Goal: Task Accomplishment & Management: Use online tool/utility

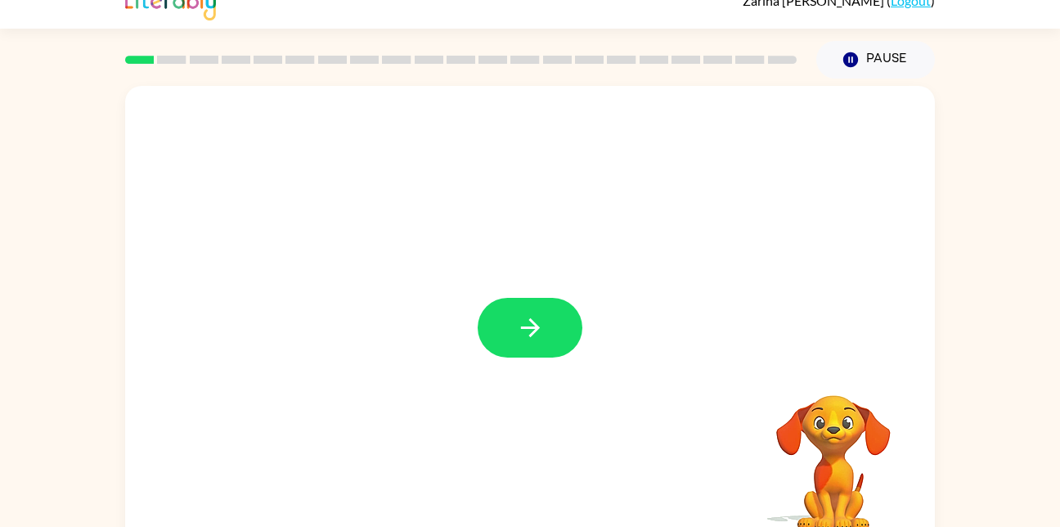
scroll to position [48, 0]
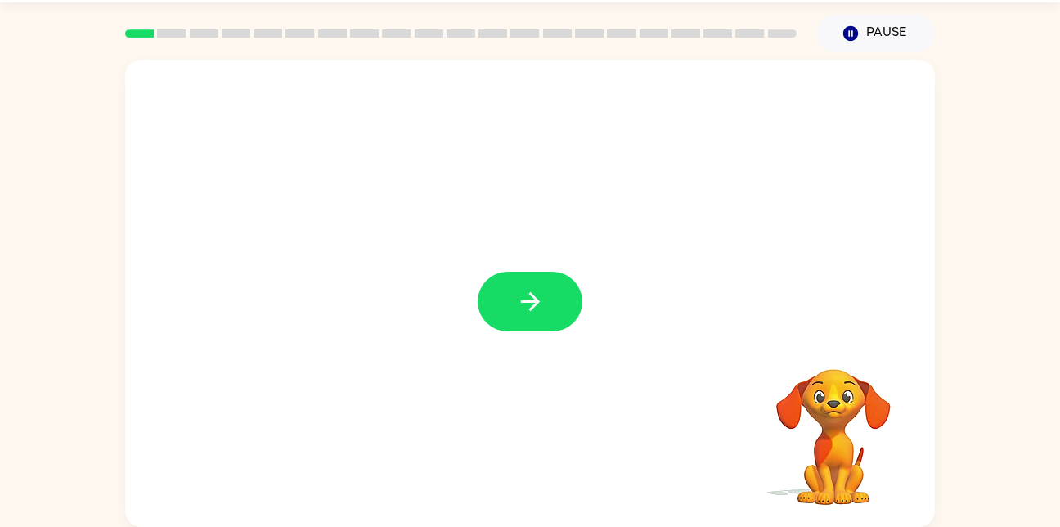
click at [479, 320] on div at bounding box center [530, 302] width 105 height 60
click at [533, 283] on button "button" at bounding box center [530, 302] width 105 height 60
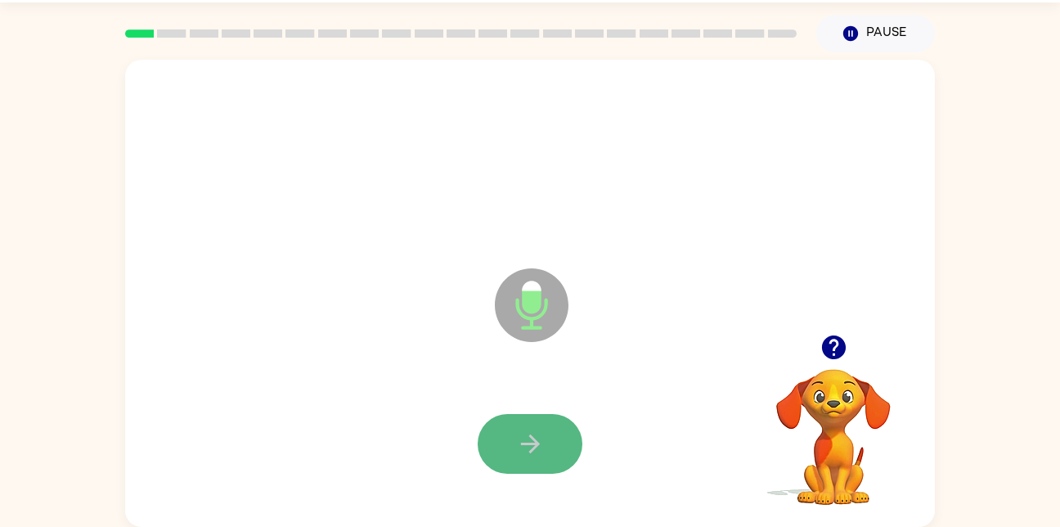
click at [499, 444] on button "button" at bounding box center [530, 444] width 105 height 60
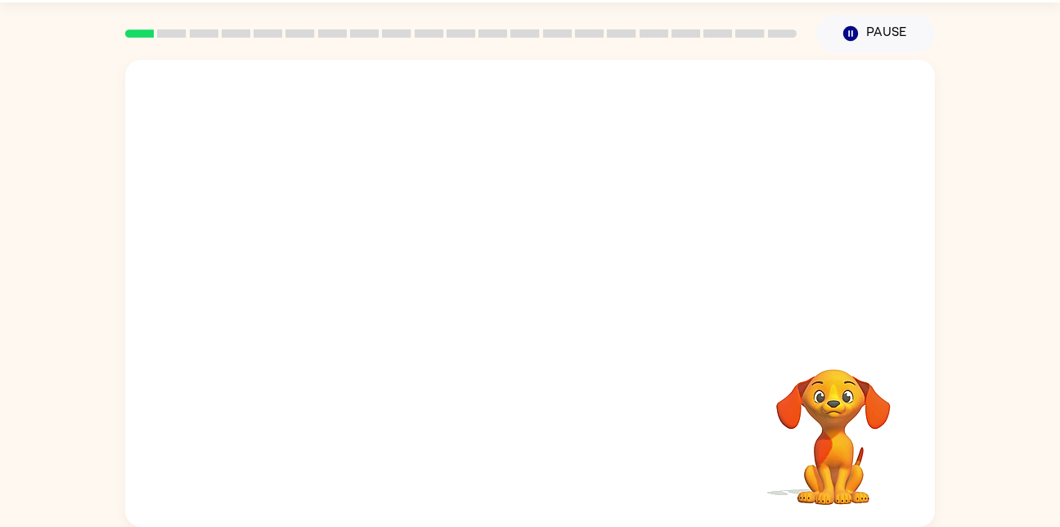
click at [501, 445] on div "Your browser must support playing .mp4 files to use Literably. Please try using…" at bounding box center [530, 293] width 810 height 467
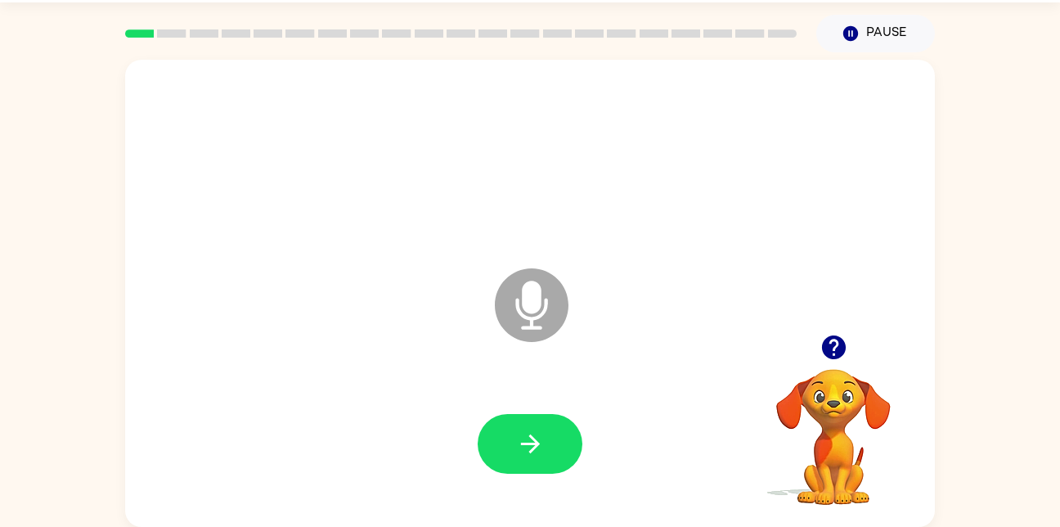
click at [501, 445] on button "button" at bounding box center [530, 444] width 105 height 60
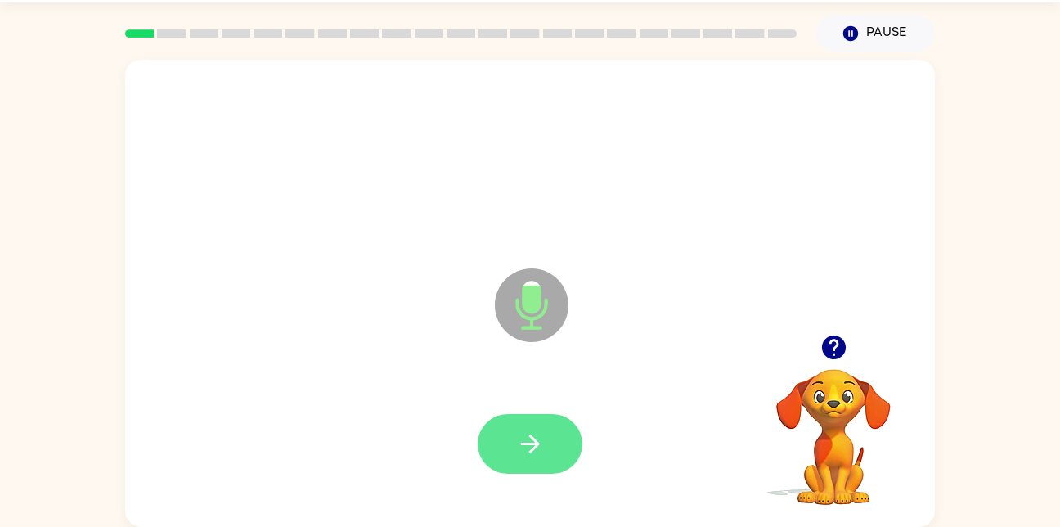
click at [541, 455] on icon "button" at bounding box center [530, 444] width 29 height 29
click at [527, 439] on icon "button" at bounding box center [530, 444] width 29 height 29
click at [552, 459] on button "button" at bounding box center [530, 444] width 105 height 60
click at [828, 384] on video "Your browser must support playing .mp4 files to use Literably. Please try using…" at bounding box center [834, 426] width 164 height 164
click at [839, 351] on icon "button" at bounding box center [833, 347] width 24 height 24
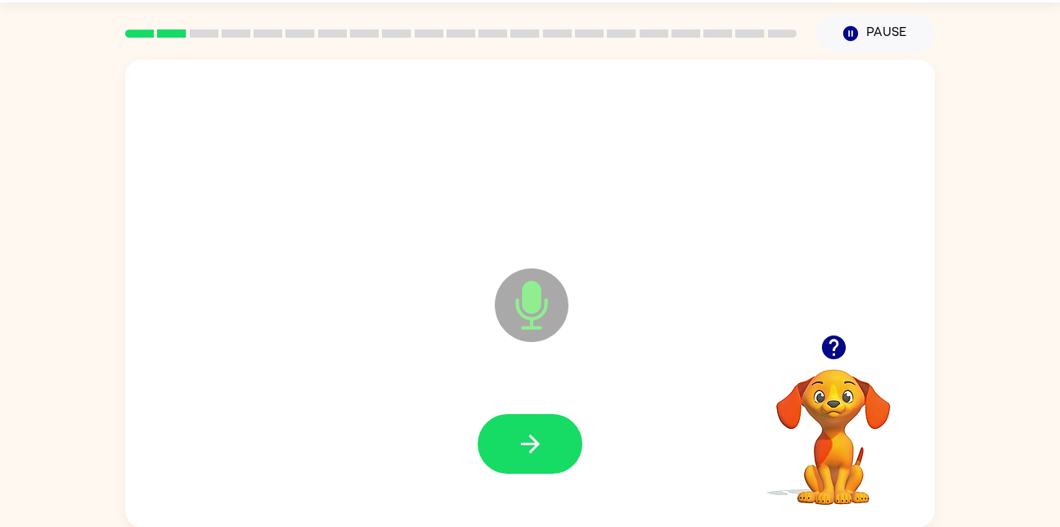
click at [485, 467] on div at bounding box center [530, 444] width 105 height 60
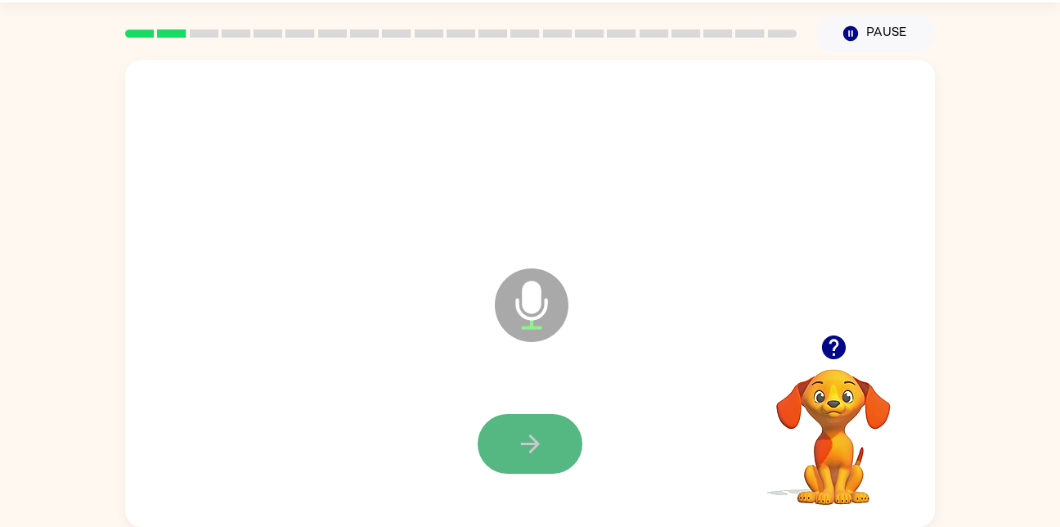
click at [493, 439] on button "button" at bounding box center [530, 444] width 105 height 60
click at [534, 452] on icon "button" at bounding box center [530, 444] width 29 height 29
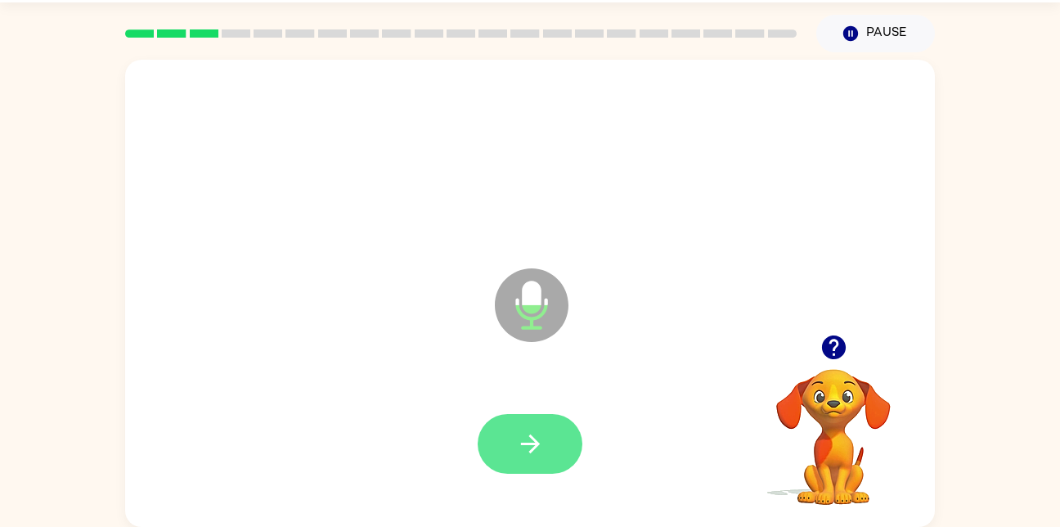
click at [551, 453] on button "button" at bounding box center [530, 444] width 105 height 60
click at [501, 445] on button "button" at bounding box center [530, 444] width 105 height 60
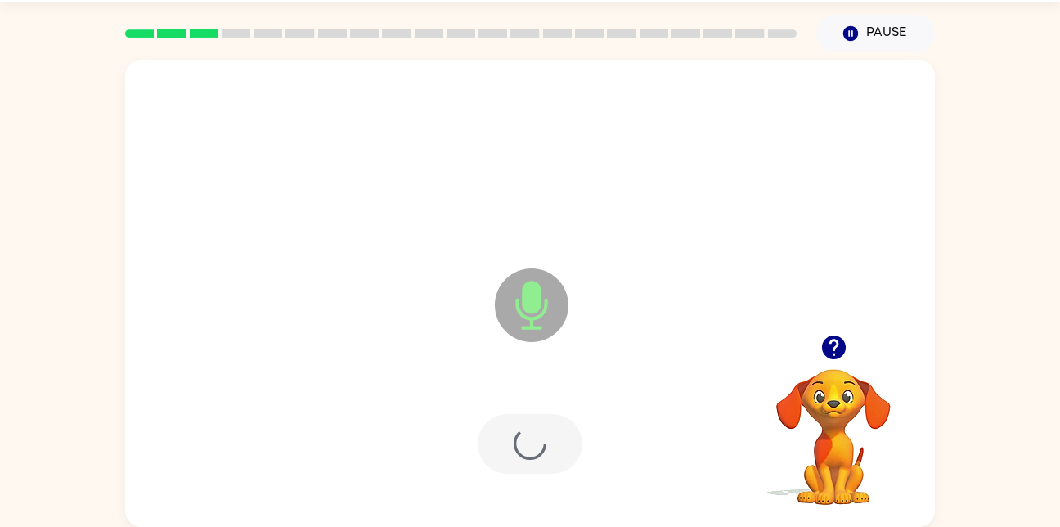
click at [573, 455] on div at bounding box center [530, 444] width 105 height 60
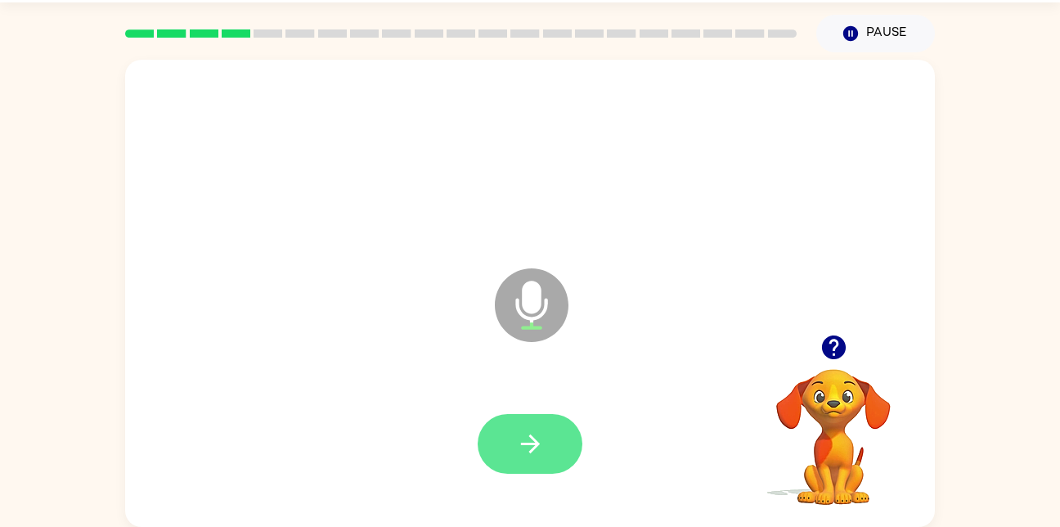
click at [531, 444] on icon "button" at bounding box center [529, 443] width 19 height 19
click at [553, 455] on button "button" at bounding box center [530, 444] width 105 height 60
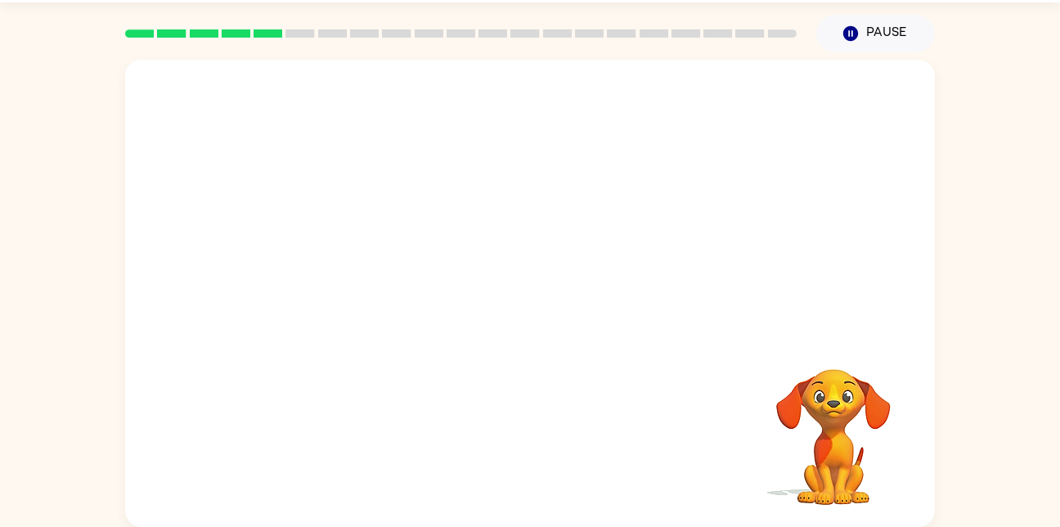
click at [501, 445] on div at bounding box center [530, 444] width 777 height 134
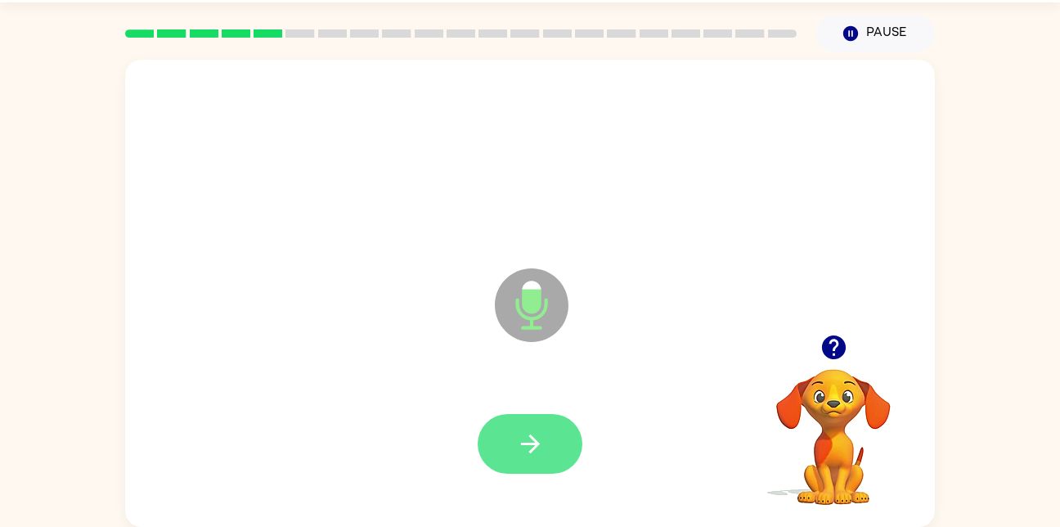
click at [521, 459] on button "button" at bounding box center [530, 444] width 105 height 60
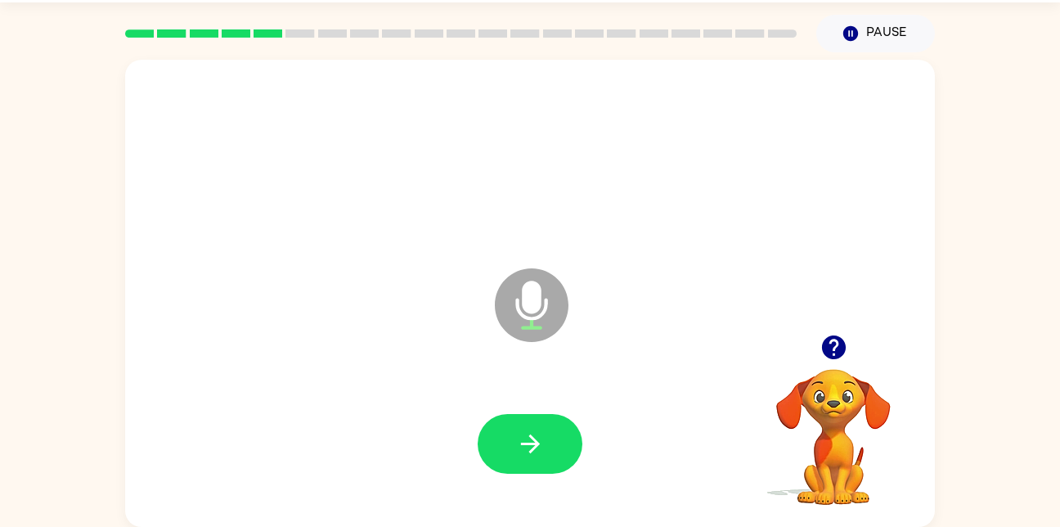
click at [842, 347] on icon "button" at bounding box center [833, 347] width 24 height 24
click at [481, 452] on button "button" at bounding box center [530, 444] width 105 height 60
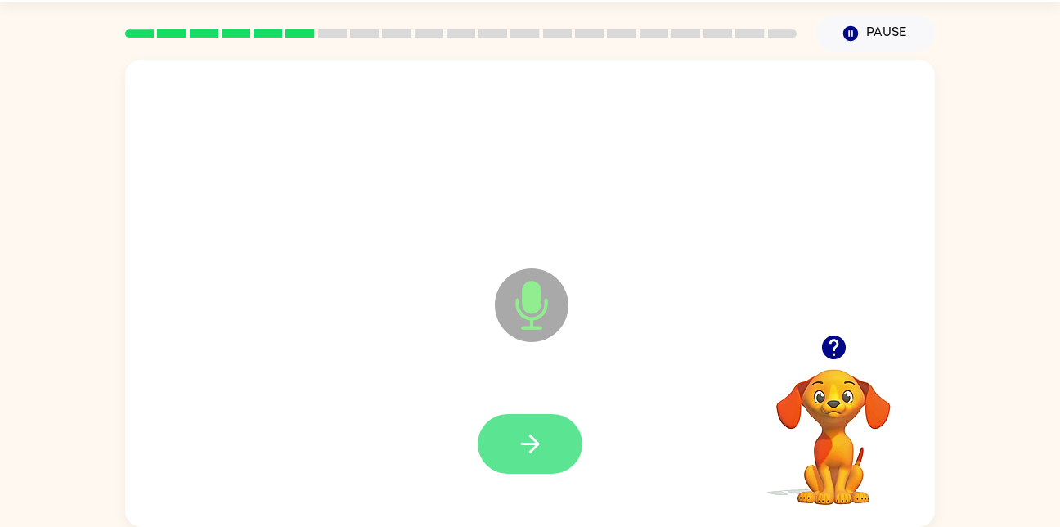
click at [549, 456] on button "button" at bounding box center [530, 444] width 105 height 60
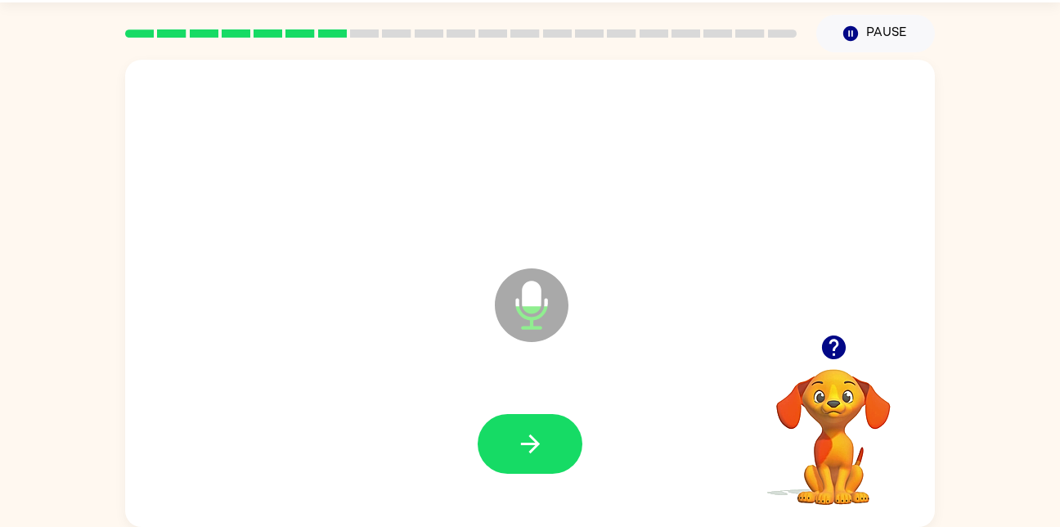
click at [517, 394] on div at bounding box center [530, 444] width 777 height 134
click at [508, 453] on button "button" at bounding box center [530, 444] width 105 height 60
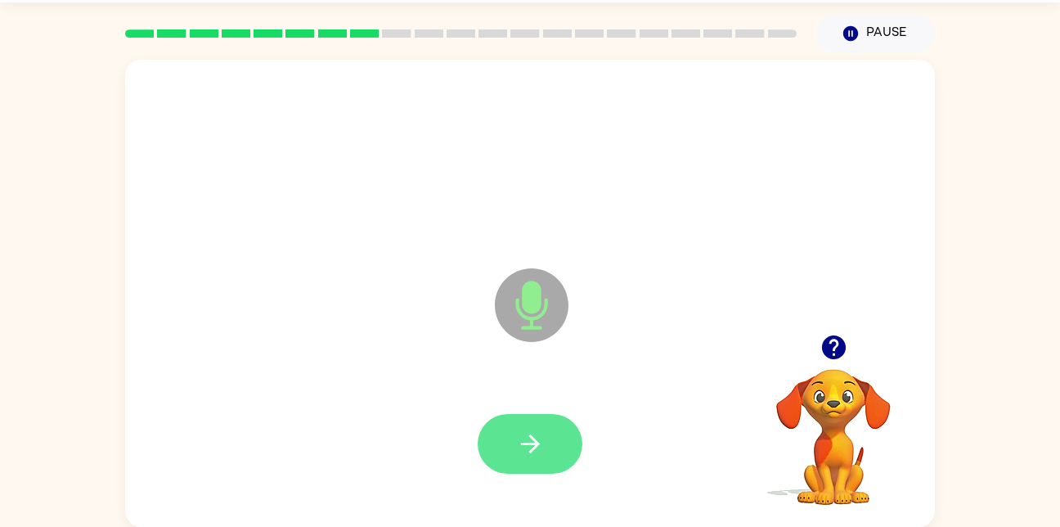
click at [540, 447] on icon "button" at bounding box center [530, 444] width 29 height 29
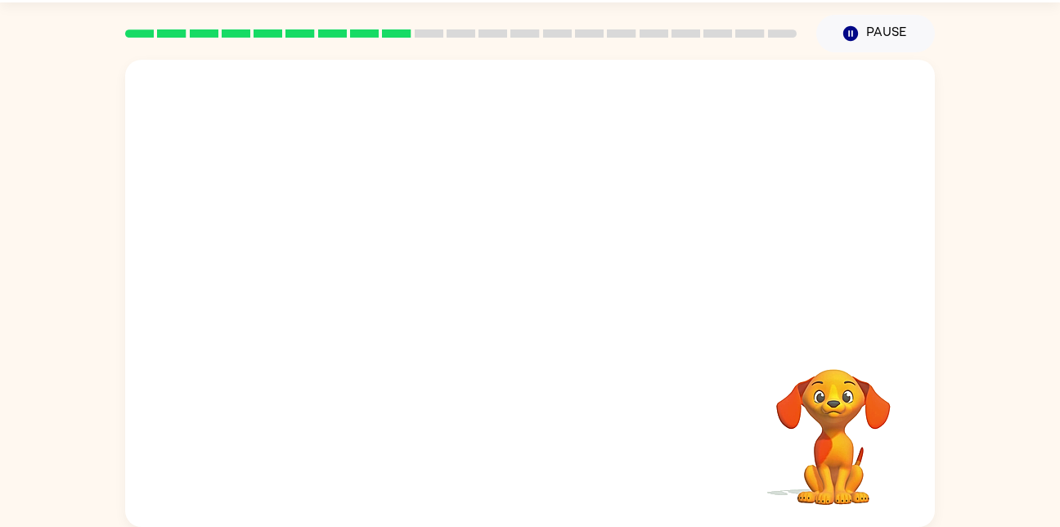
click at [785, 468] on video "Your browser must support playing .mp4 files to use Literably. Please try using…" at bounding box center [834, 426] width 164 height 164
click at [999, 487] on div "Your browser must support playing .mp4 files to use Literably. Please try using…" at bounding box center [530, 290] width 1060 height 474
click at [884, 504] on video "Your browser must support playing .mp4 files to use Literably. Please try using…" at bounding box center [834, 426] width 164 height 164
click at [903, 479] on video "Your browser must support playing .mp4 files to use Literably. Please try using…" at bounding box center [834, 426] width 164 height 164
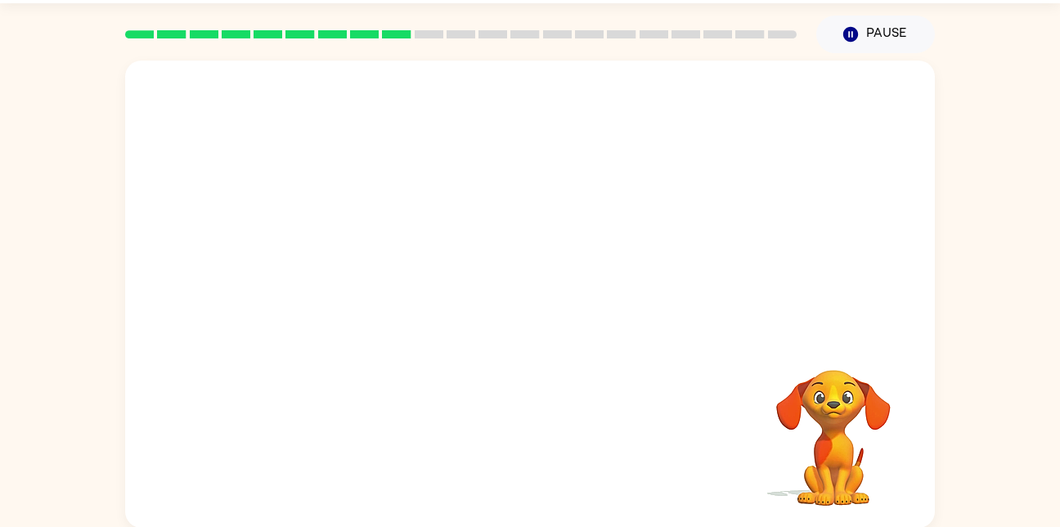
click at [915, 454] on video "Your browser must support playing .mp4 files to use Literably. Please try using…" at bounding box center [834, 426] width 164 height 164
click at [939, 423] on div "Your browser must support playing .mp4 files to use Literably. Please try using…" at bounding box center [530, 290] width 1060 height 474
click at [914, 448] on video "Your browser must support playing .mp4 files to use Literably. Please try using…" at bounding box center [834, 426] width 164 height 164
click at [915, 449] on video "Your browser must support playing .mp4 files to use Literably. Please try using…" at bounding box center [834, 426] width 164 height 164
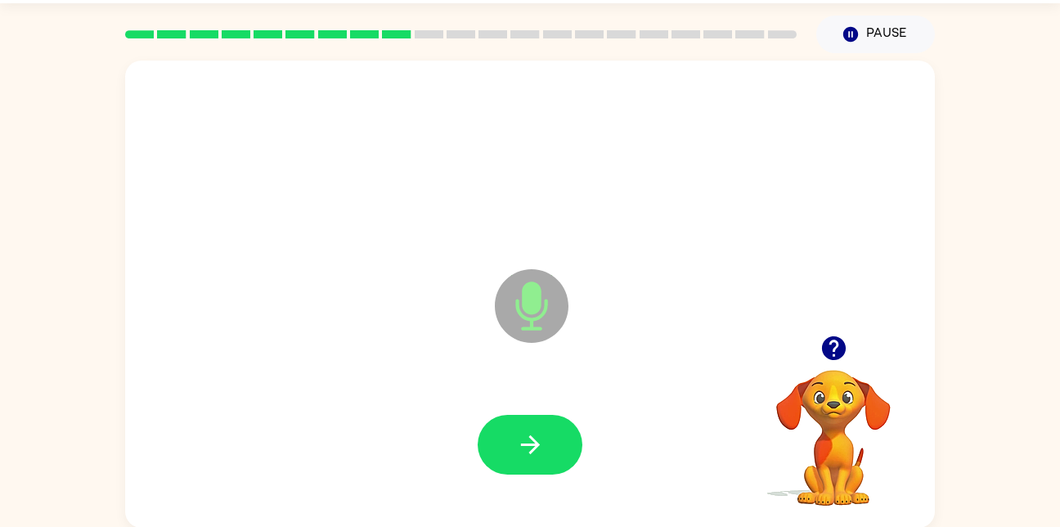
click at [395, 6] on div at bounding box center [460, 34] width 691 height 57
click at [839, 351] on icon "button" at bounding box center [833, 348] width 24 height 24
click at [977, 171] on div "Microphone The Microphone is here when it is your turn to talk Your browser mus…" at bounding box center [530, 290] width 1060 height 474
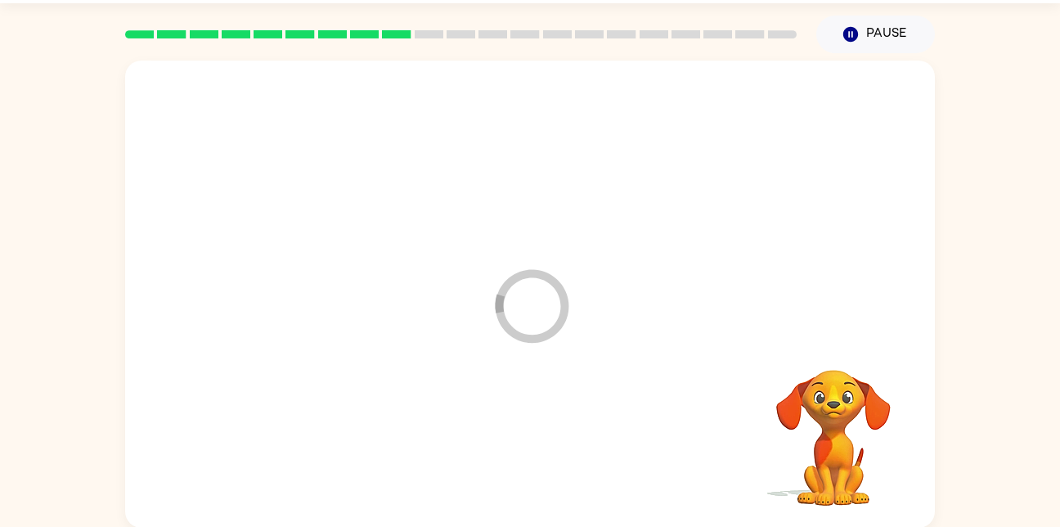
click at [547, 431] on div at bounding box center [530, 445] width 777 height 134
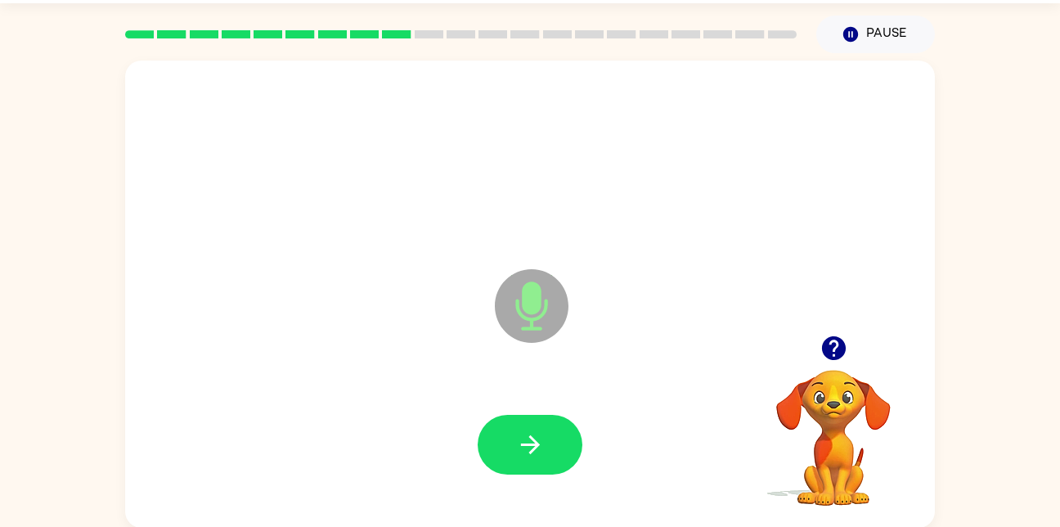
click at [846, 334] on icon "button" at bounding box center [834, 348] width 29 height 29
click at [842, 347] on video "Your browser must support playing .mp4 files to use Literably. Please try using…" at bounding box center [834, 426] width 164 height 164
click at [1029, 509] on div "Microphone The Microphone is here when it is your turn to talk Your browser mus…" at bounding box center [530, 290] width 1060 height 474
click at [831, 352] on icon "button" at bounding box center [833, 348] width 24 height 24
click at [910, 471] on video "Your browser must support playing .mp4 files to use Literably. Please try using…" at bounding box center [834, 426] width 164 height 164
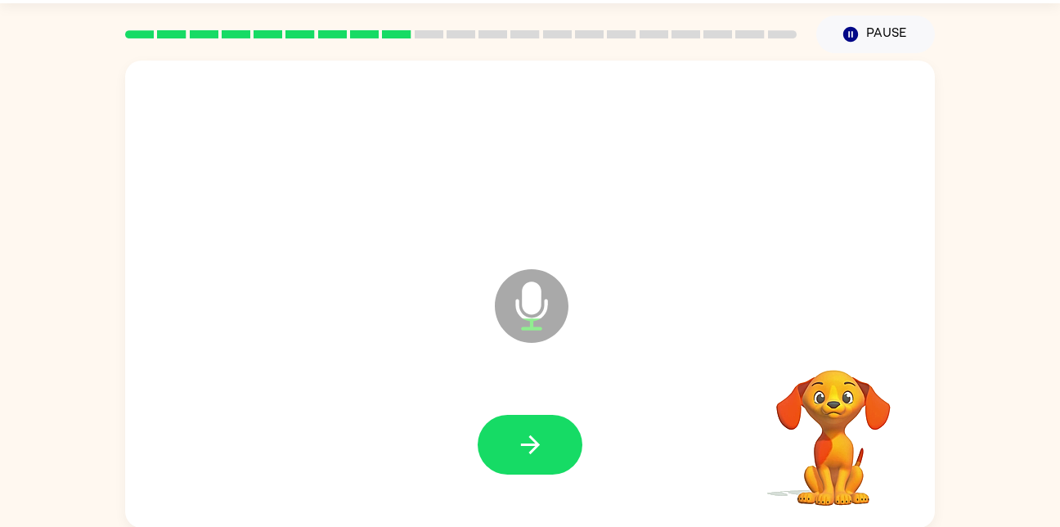
click at [910, 471] on video "Your browser must support playing .mp4 files to use Literably. Please try using…" at bounding box center [834, 426] width 164 height 164
click at [925, 513] on div "Microphone The Microphone is here when it is your turn to talk" at bounding box center [530, 294] width 810 height 467
click at [924, 513] on div "Microphone The Microphone is here when it is your turn to talk" at bounding box center [530, 294] width 810 height 467
click at [925, 513] on div "Microphone The Microphone is here when it is your turn to talk" at bounding box center [530, 294] width 810 height 467
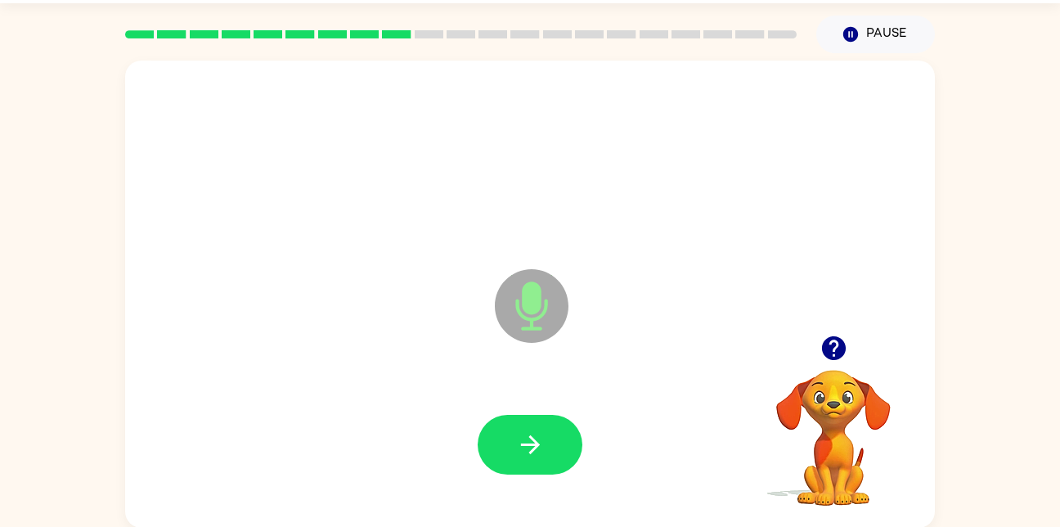
click at [925, 513] on div "Microphone The Microphone is here when it is your turn to talk" at bounding box center [530, 294] width 810 height 467
click at [926, 515] on div "Microphone The Microphone is here when it is your turn to talk" at bounding box center [530, 294] width 810 height 467
click at [925, 513] on div "Microphone The Microphone is here when it is your turn to talk" at bounding box center [530, 294] width 810 height 467
click at [925, 514] on div "Microphone The Microphone is here when it is your turn to talk" at bounding box center [530, 294] width 810 height 467
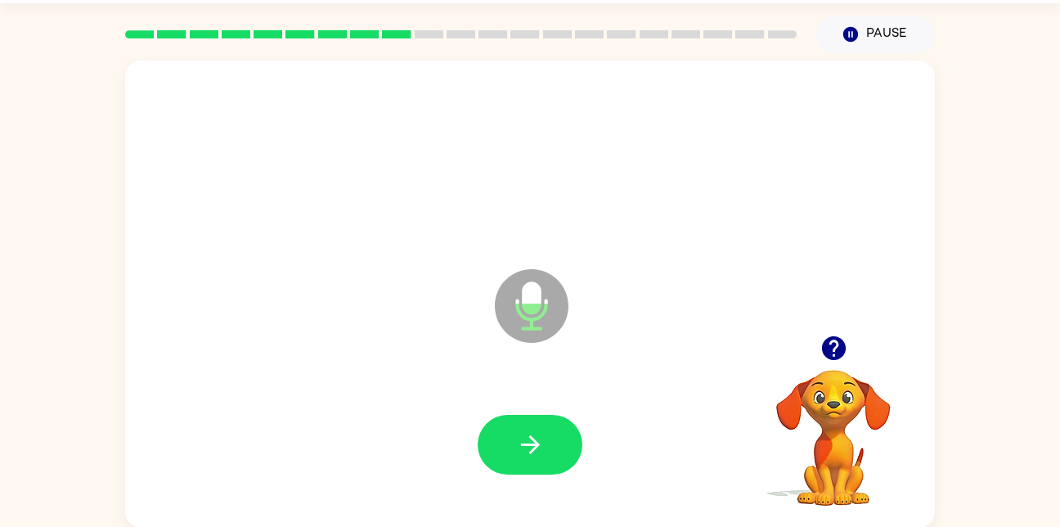
click at [925, 513] on div "Microphone The Microphone is here when it is your turn to talk" at bounding box center [530, 294] width 810 height 467
click at [926, 515] on div "Microphone The Microphone is here when it is your turn to talk" at bounding box center [530, 294] width 810 height 467
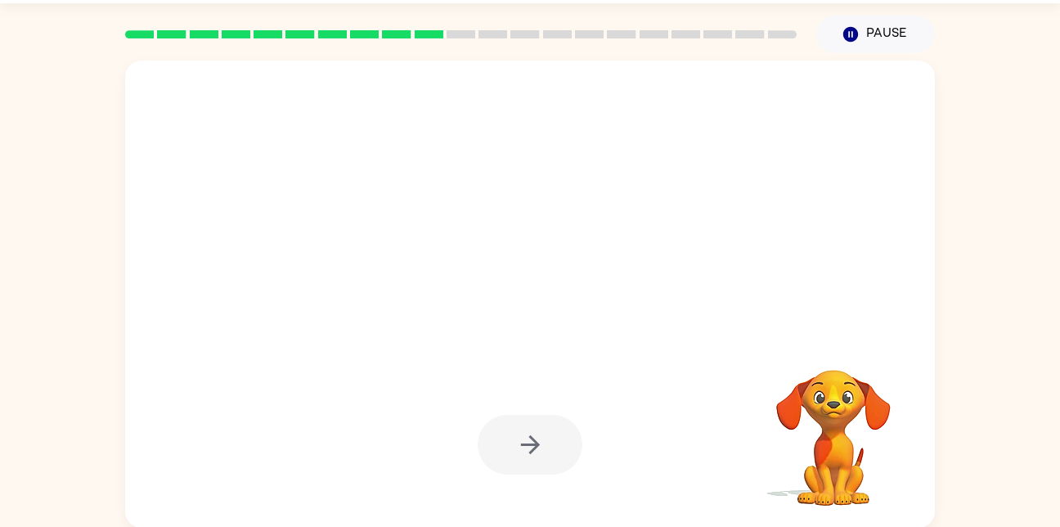
click at [926, 515] on div at bounding box center [530, 294] width 810 height 467
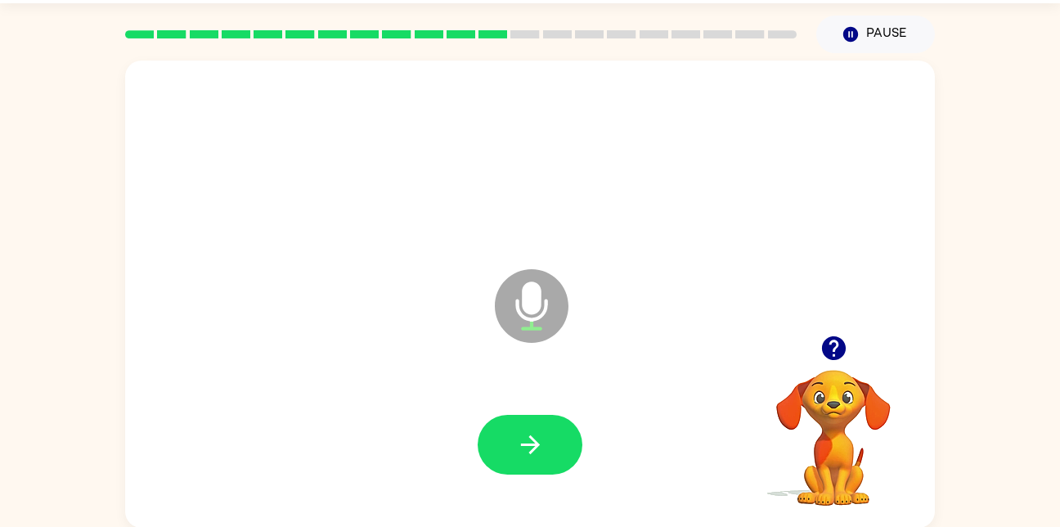
click at [926, 515] on div "Microphone The Microphone is here when it is your turn to talk" at bounding box center [530, 294] width 810 height 467
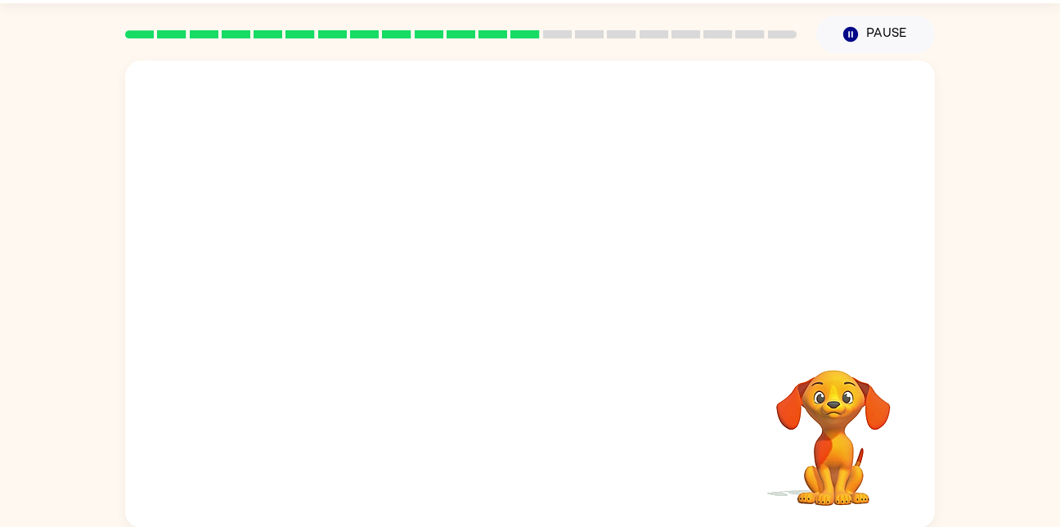
click at [926, 515] on div "Your browser must support playing .mp4 files to use Literably. Please try using…" at bounding box center [530, 294] width 810 height 467
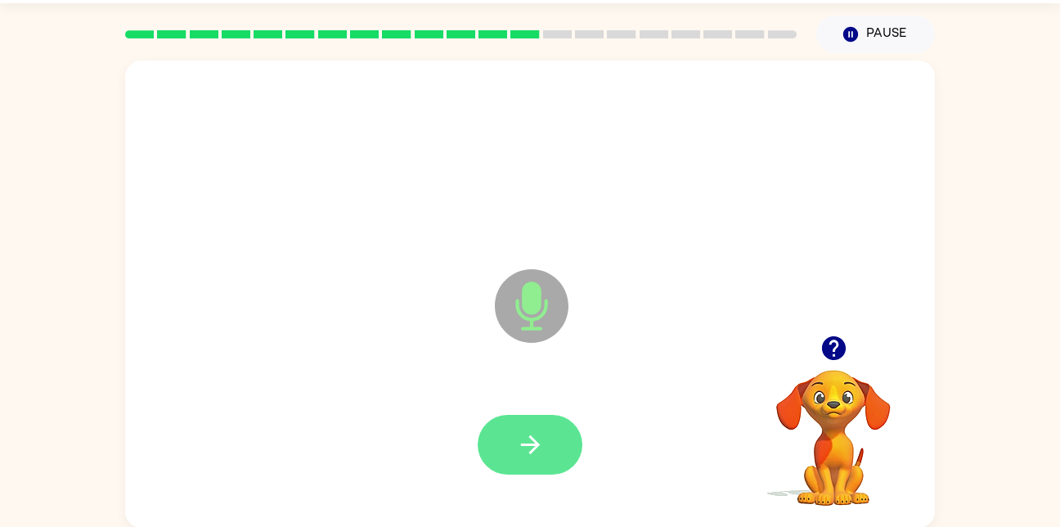
click at [519, 447] on icon "button" at bounding box center [530, 444] width 29 height 29
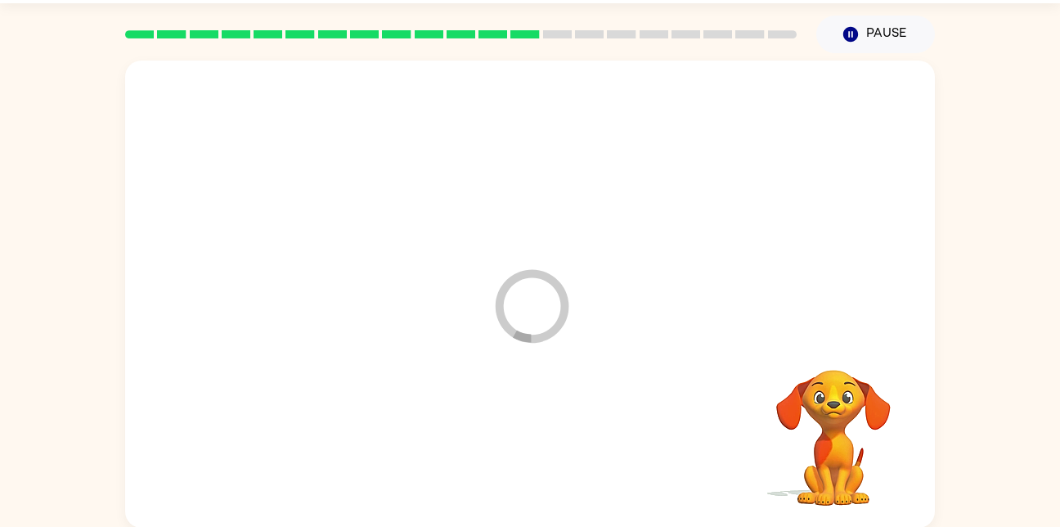
click at [504, 439] on div at bounding box center [530, 445] width 777 height 134
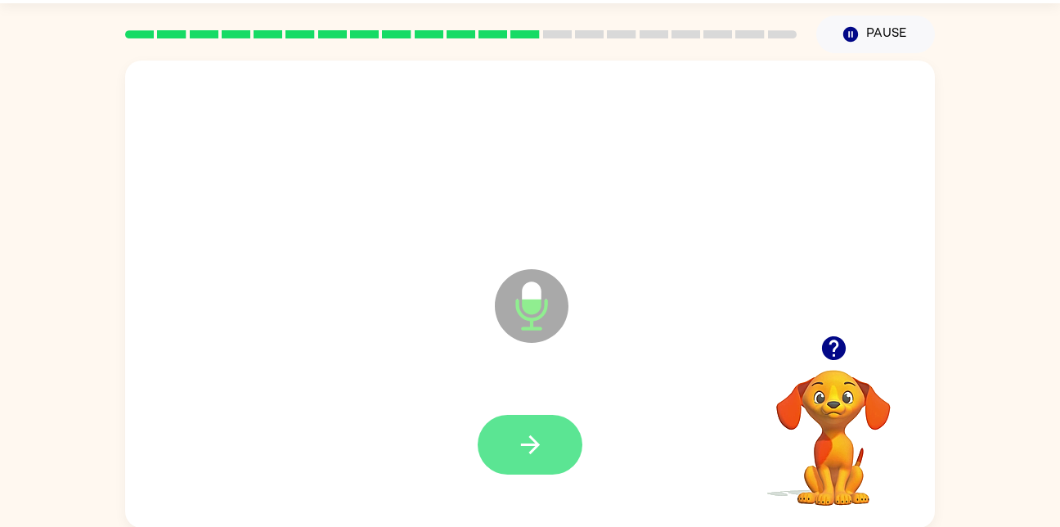
click at [504, 460] on button "button" at bounding box center [530, 445] width 105 height 60
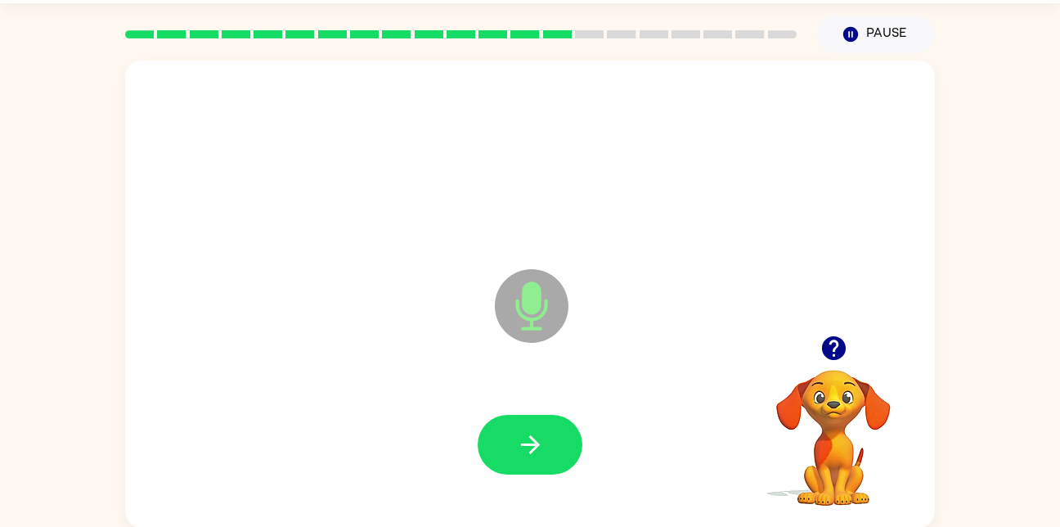
click at [833, 344] on icon "button" at bounding box center [833, 348] width 24 height 24
click at [825, 339] on icon "button" at bounding box center [834, 348] width 29 height 29
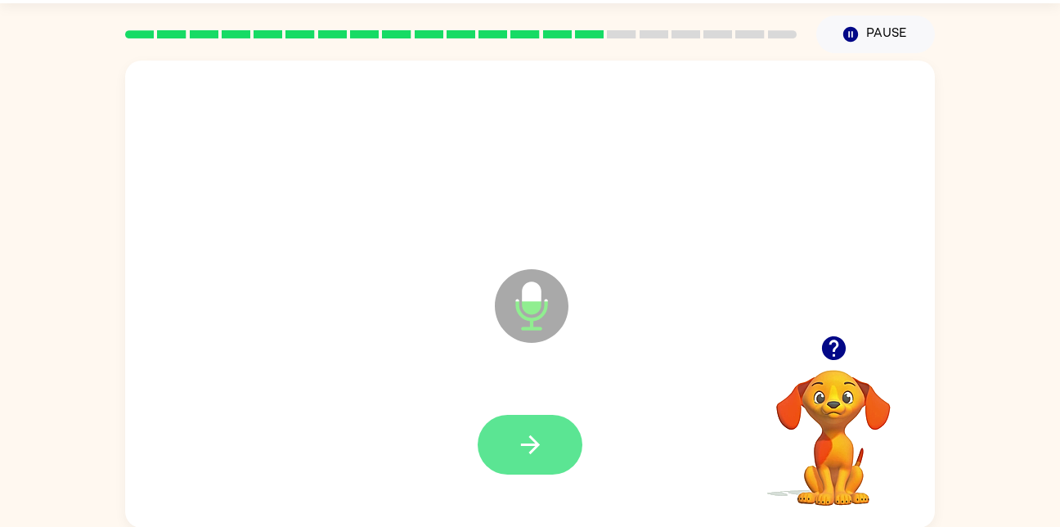
click at [531, 435] on icon "button" at bounding box center [530, 444] width 29 height 29
click at [514, 447] on button "button" at bounding box center [530, 445] width 105 height 60
click at [506, 435] on button "button" at bounding box center [530, 445] width 105 height 60
click at [497, 430] on button "button" at bounding box center [530, 445] width 105 height 60
click at [528, 444] on icon "button" at bounding box center [529, 444] width 19 height 19
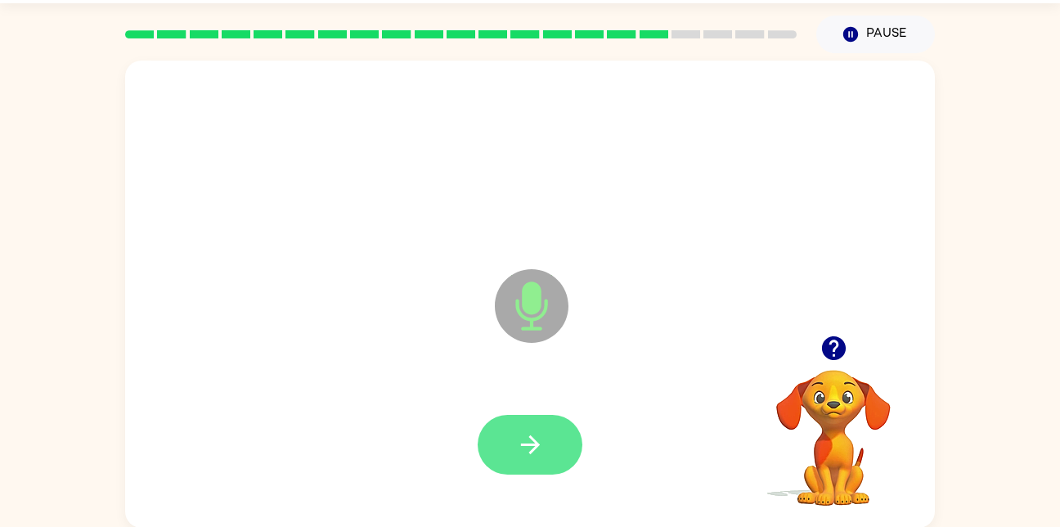
click at [528, 450] on icon "button" at bounding box center [530, 444] width 29 height 29
click at [523, 454] on icon "button" at bounding box center [530, 444] width 29 height 29
click at [539, 431] on icon "button" at bounding box center [530, 444] width 29 height 29
click at [533, 457] on icon "button" at bounding box center [530, 444] width 29 height 29
click at [551, 459] on button "button" at bounding box center [530, 445] width 105 height 60
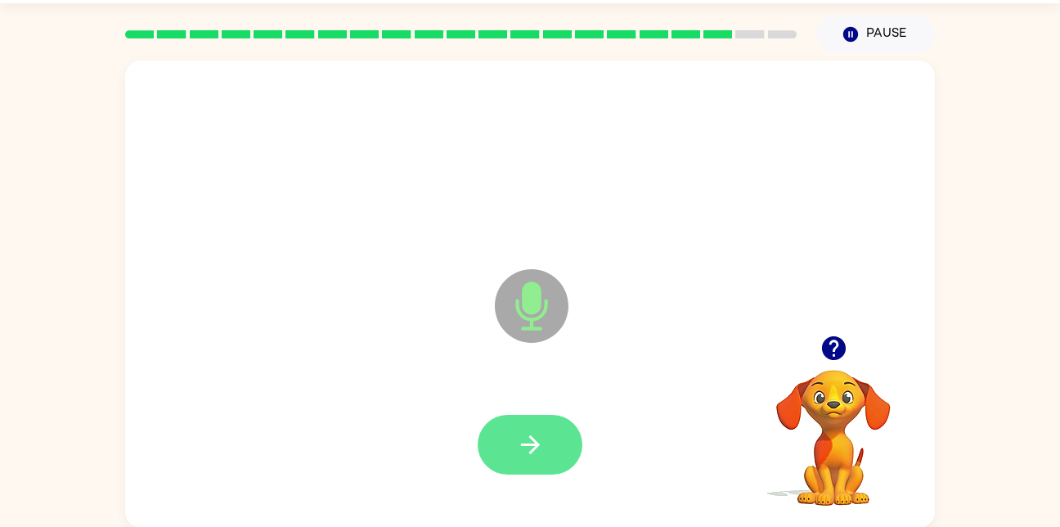
click at [537, 444] on icon "button" at bounding box center [529, 444] width 19 height 19
click at [519, 443] on icon "button" at bounding box center [530, 444] width 29 height 29
click at [534, 451] on icon "button" at bounding box center [530, 444] width 29 height 29
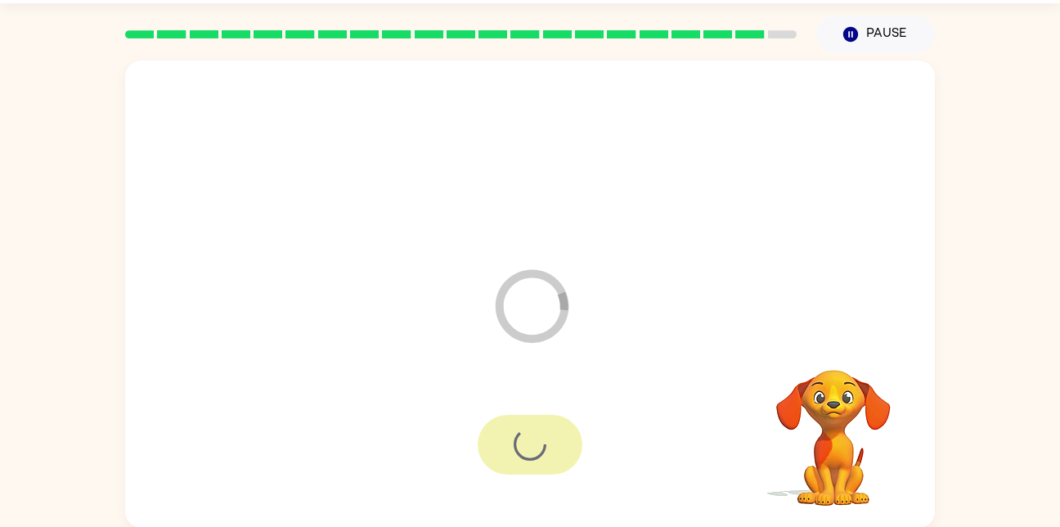
scroll to position [19, 0]
